Goal: Task Accomplishment & Management: Manage account settings

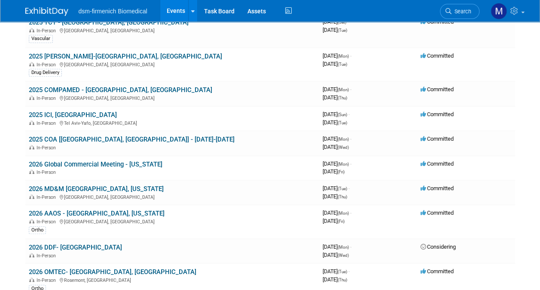
scroll to position [194, 0]
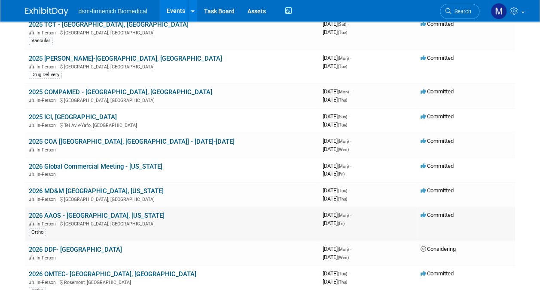
click at [65, 215] on link "2026 AAOS - [GEOGRAPHIC_DATA], [US_STATE]" at bounding box center [97, 215] width 136 height 8
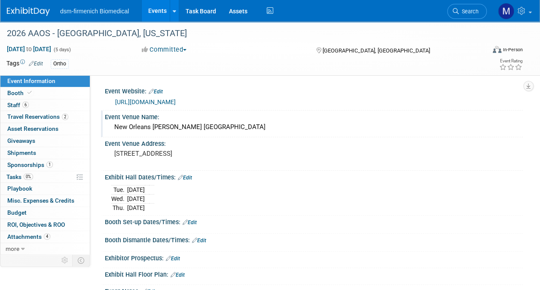
drag, startPoint x: 253, startPoint y: 126, endPoint x: 112, endPoint y: 130, distance: 141.0
click at [112, 130] on div "New Orleans Ernest N. Morial Convention Center" at bounding box center [313, 126] width 405 height 13
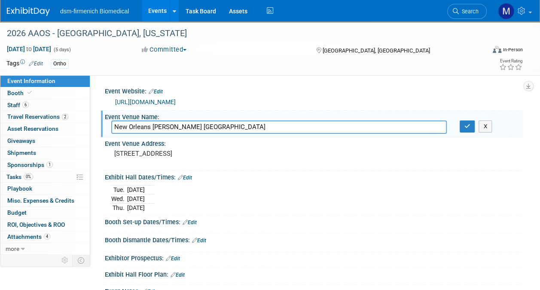
drag, startPoint x: 261, startPoint y: 129, endPoint x: 95, endPoint y: 120, distance: 166.1
click at [95, 120] on div "Event Website: Edit https://www.aaos.org/annual/ Event Venue Name: New Orleans …" at bounding box center [306, 163] width 433 height 177
drag, startPoint x: 113, startPoint y: 151, endPoint x: 186, endPoint y: 162, distance: 73.5
click at [186, 162] on div "900 Convention Center Blvd New Orleans, LA 70130" at bounding box center [191, 157] width 161 height 20
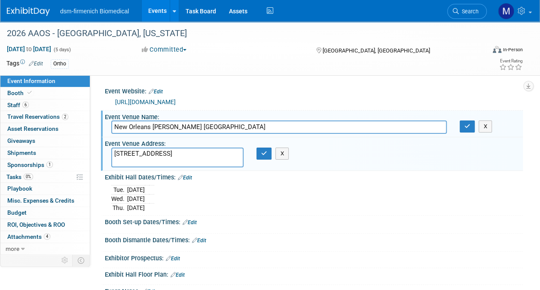
drag, startPoint x: 186, startPoint y: 160, endPoint x: 113, endPoint y: 150, distance: 73.3
click at [113, 150] on textarea "900 Convention Center Blvd New Orleans, LA 70130" at bounding box center [177, 157] width 132 height 20
click at [162, 92] on link "Edit" at bounding box center [156, 91] width 14 height 6
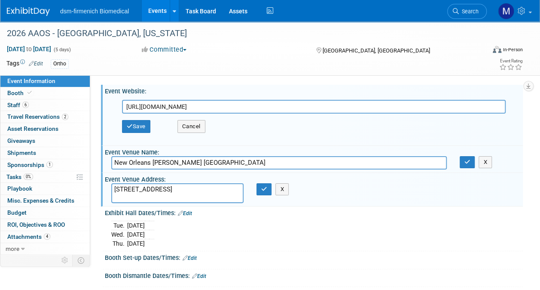
drag, startPoint x: 208, startPoint y: 106, endPoint x: 96, endPoint y: 102, distance: 111.8
click at [96, 102] on div "Event Website: Edit https://www.aaos.org/annual/ https://www.aaos.org/annual/ S…" at bounding box center [306, 163] width 433 height 177
click at [139, 125] on button "Save" at bounding box center [136, 126] width 28 height 13
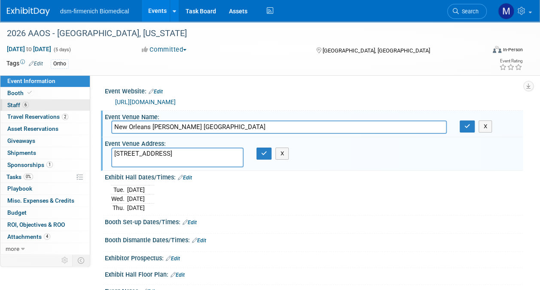
click at [21, 107] on span "Staff 6" at bounding box center [17, 104] width 21 height 7
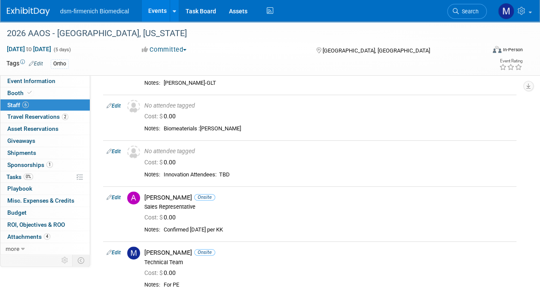
scroll to position [42, 0]
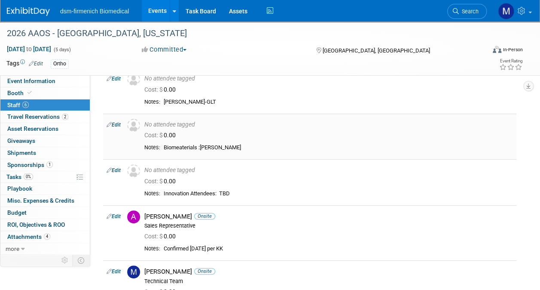
click at [122, 123] on td "Edit" at bounding box center [113, 136] width 21 height 46
click at [114, 125] on link "Edit" at bounding box center [114, 125] width 14 height 6
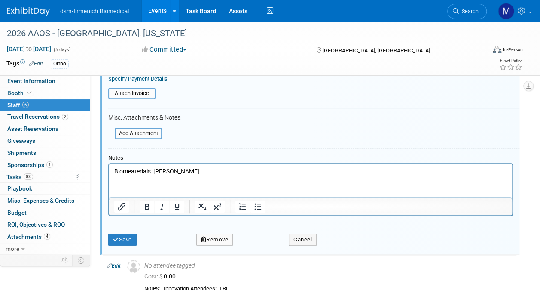
scroll to position [209, 0]
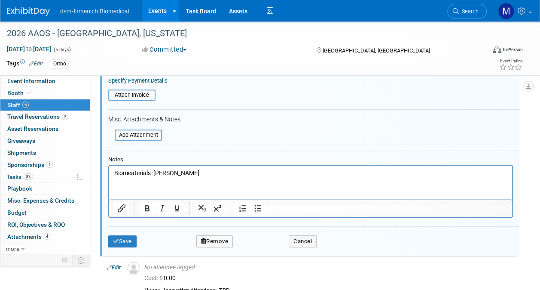
click at [132, 173] on p "Biomeaterials :Frank Yohe" at bounding box center [310, 172] width 393 height 9
click at [122, 240] on button "Save" at bounding box center [122, 241] width 28 height 12
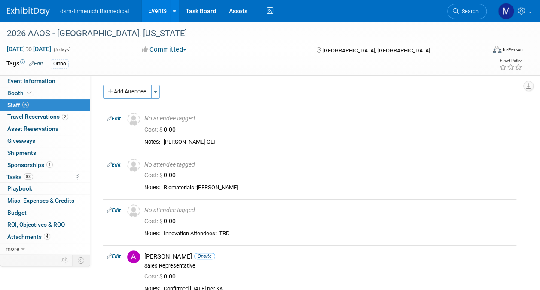
scroll to position [0, 0]
